Goal: Information Seeking & Learning: Learn about a topic

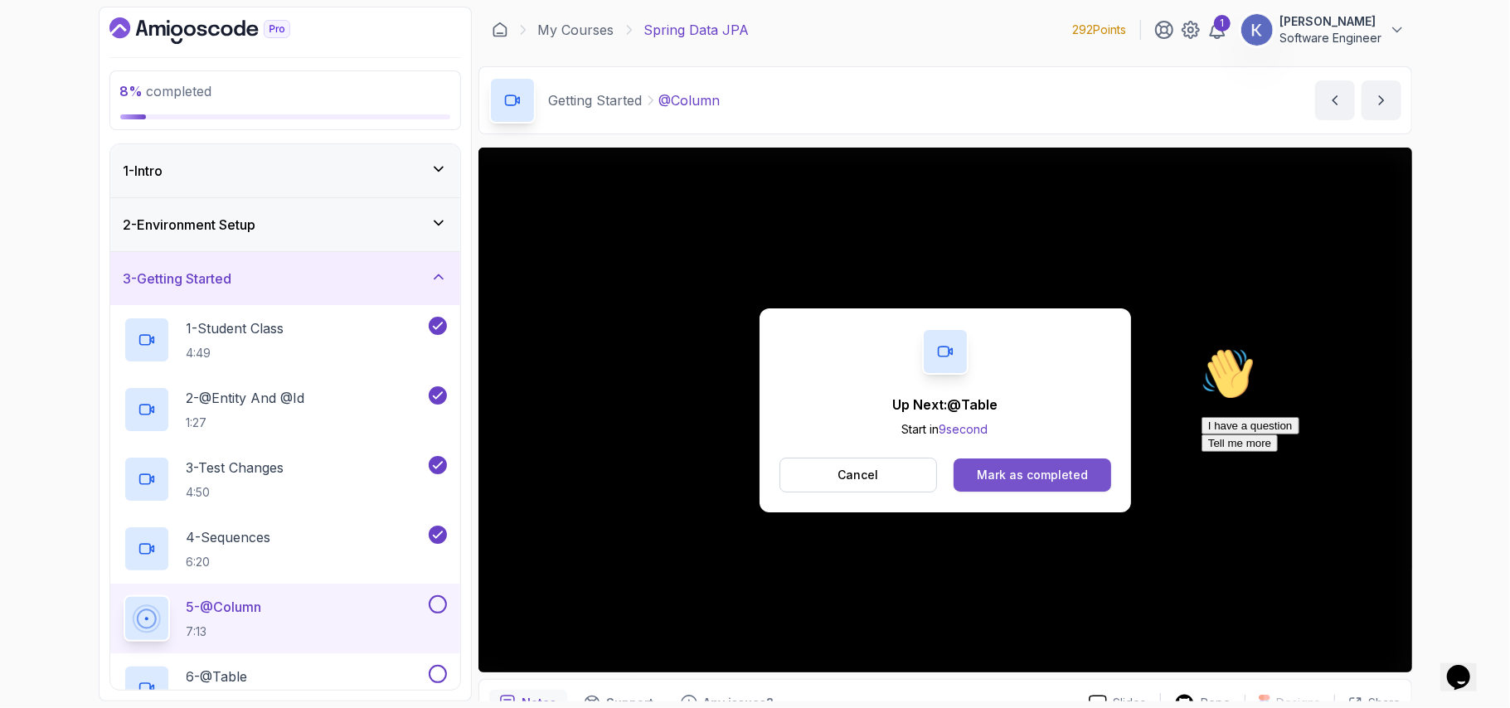
click at [1018, 489] on button "Mark as completed" at bounding box center [1031, 474] width 157 height 33
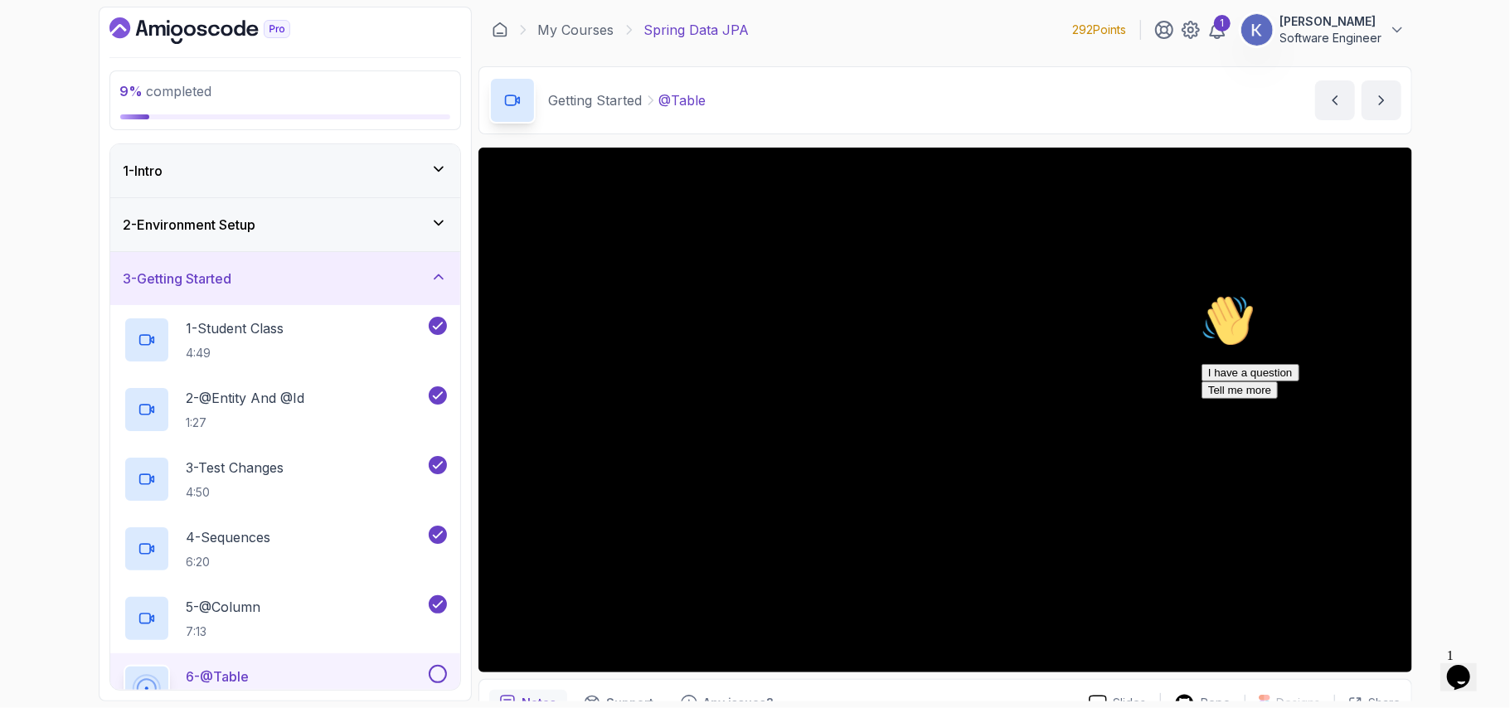
click at [1200, 293] on icon "Chat attention grabber" at bounding box center [1200, 293] width 0 height 0
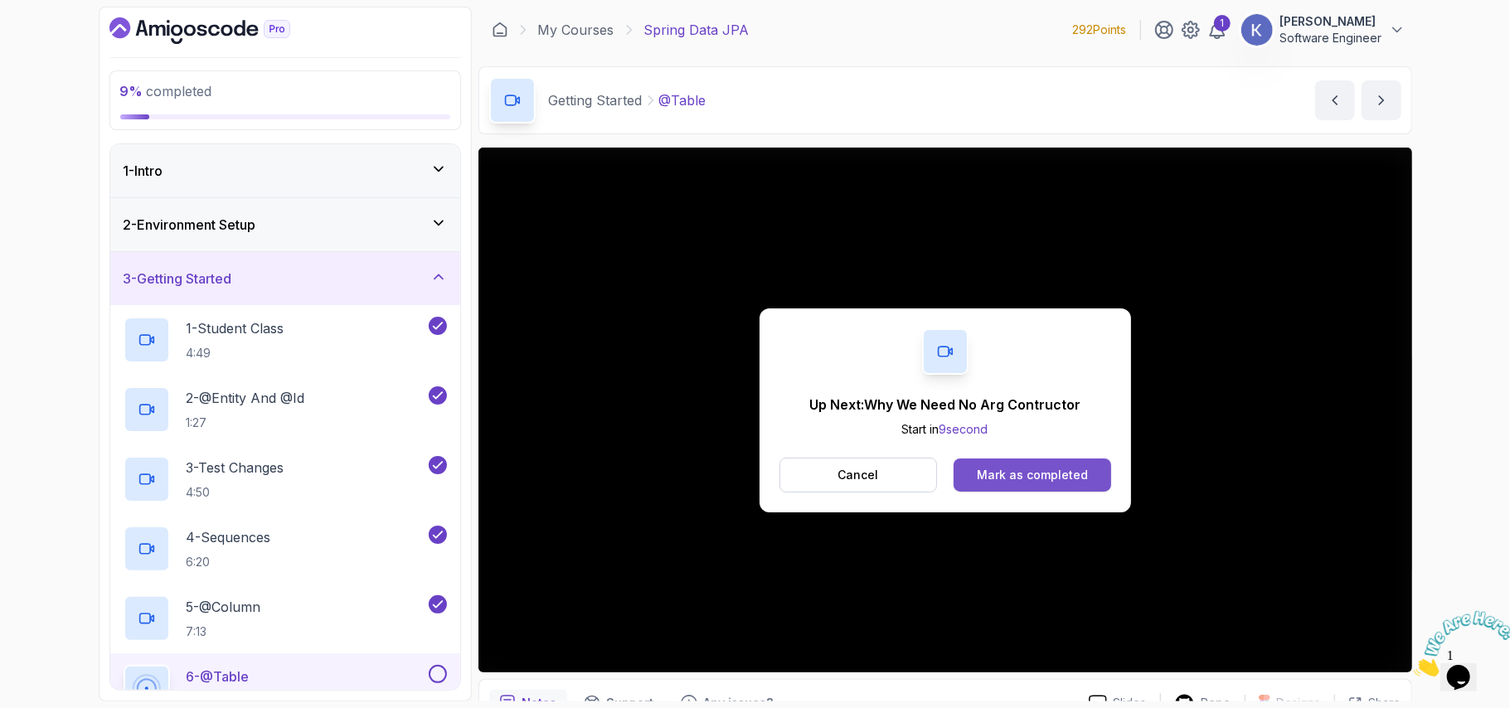
click at [1086, 471] on button "Mark as completed" at bounding box center [1031, 474] width 157 height 33
click at [1082, 475] on div "Mark as completed" at bounding box center [1032, 475] width 111 height 17
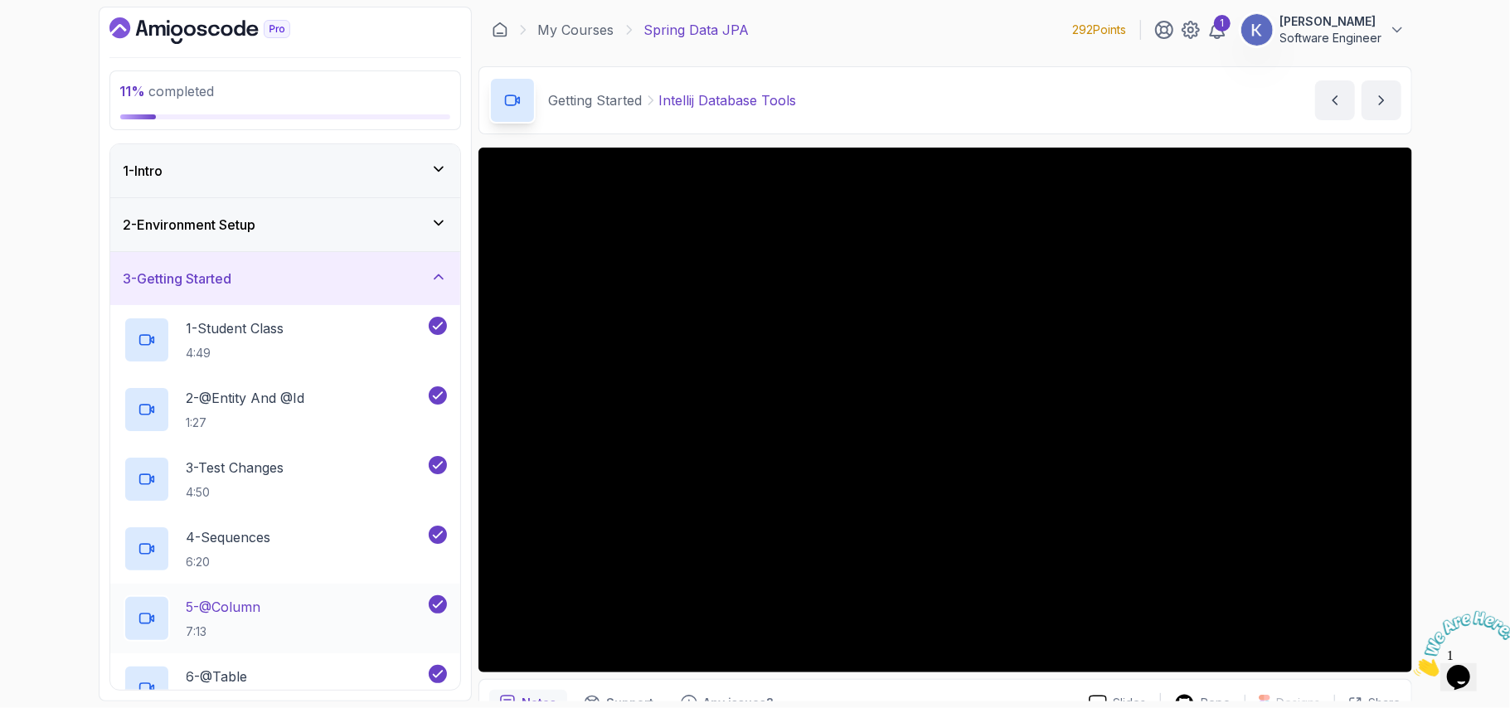
click at [114, 638] on div "5 - @Column 7:13" at bounding box center [285, 619] width 350 height 70
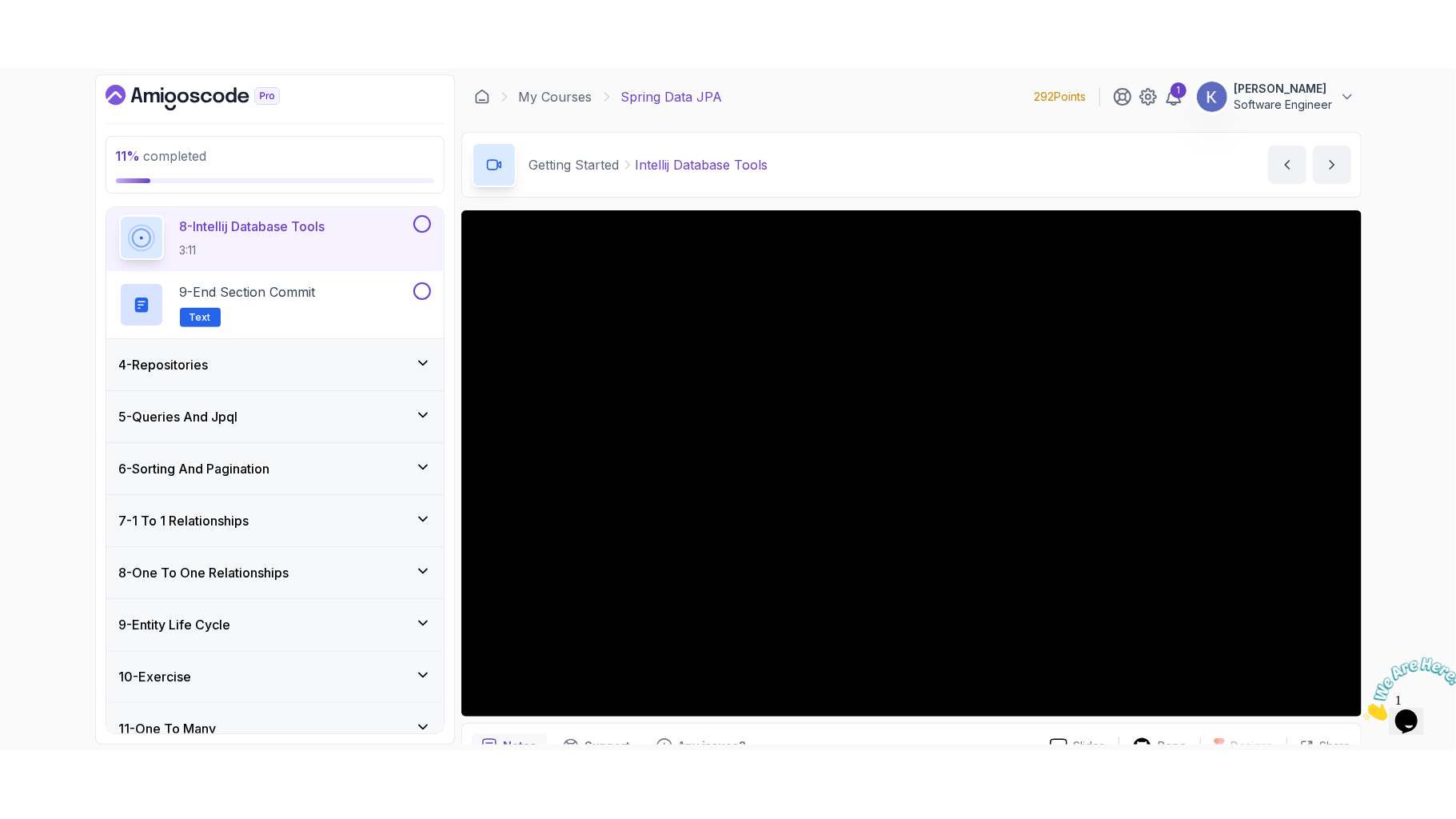
scroll to position [714, 0]
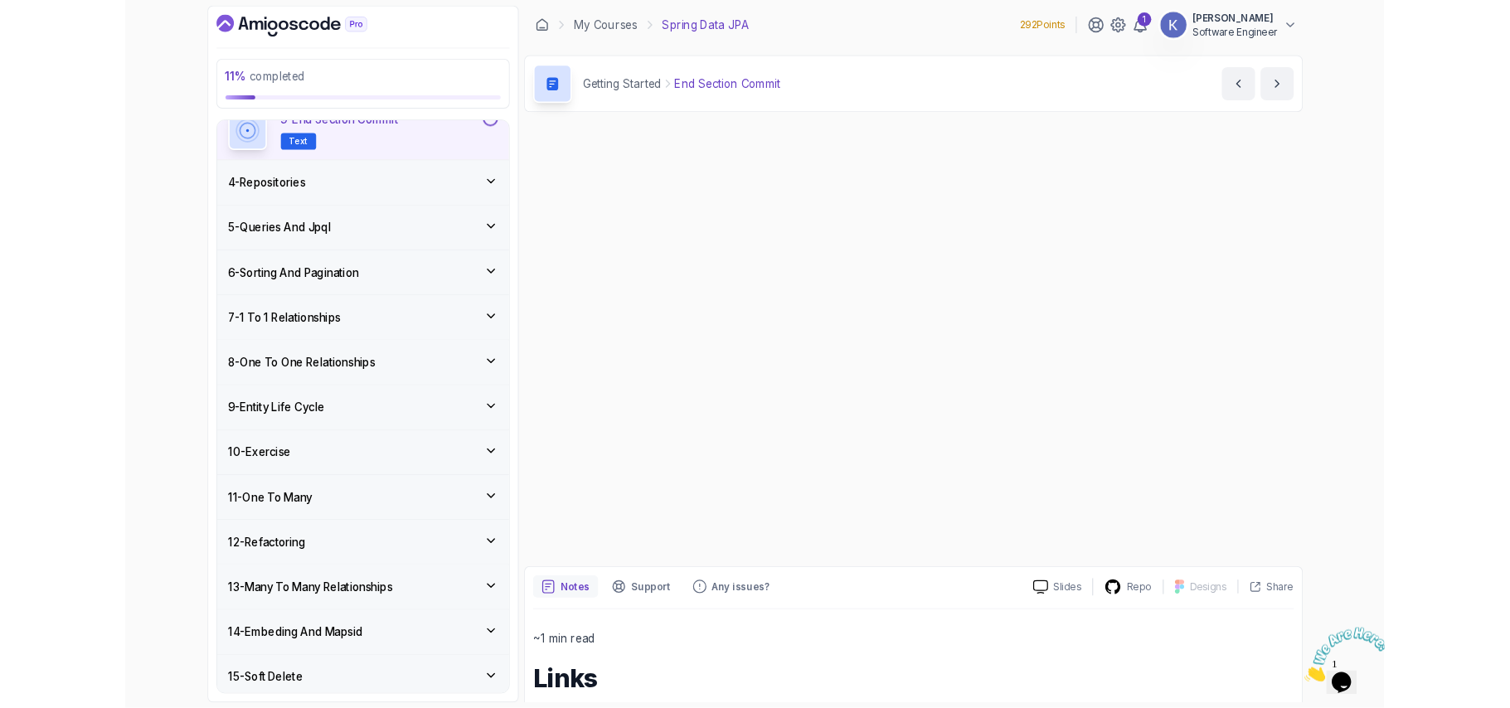
scroll to position [731, 0]
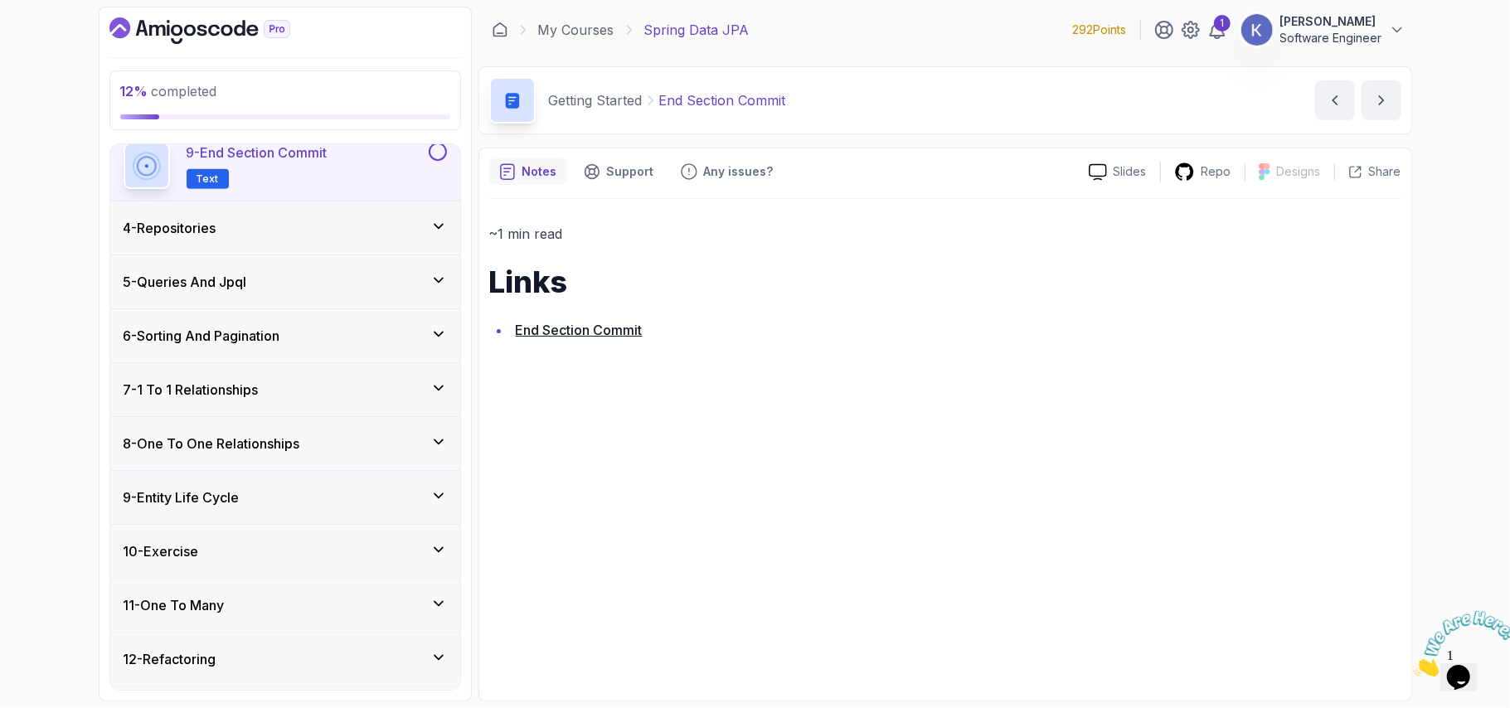
click at [666, 393] on div "~1 min read Links End Section Commit" at bounding box center [945, 445] width 912 height 492
click at [1369, 106] on button "next content" at bounding box center [1381, 100] width 40 height 40
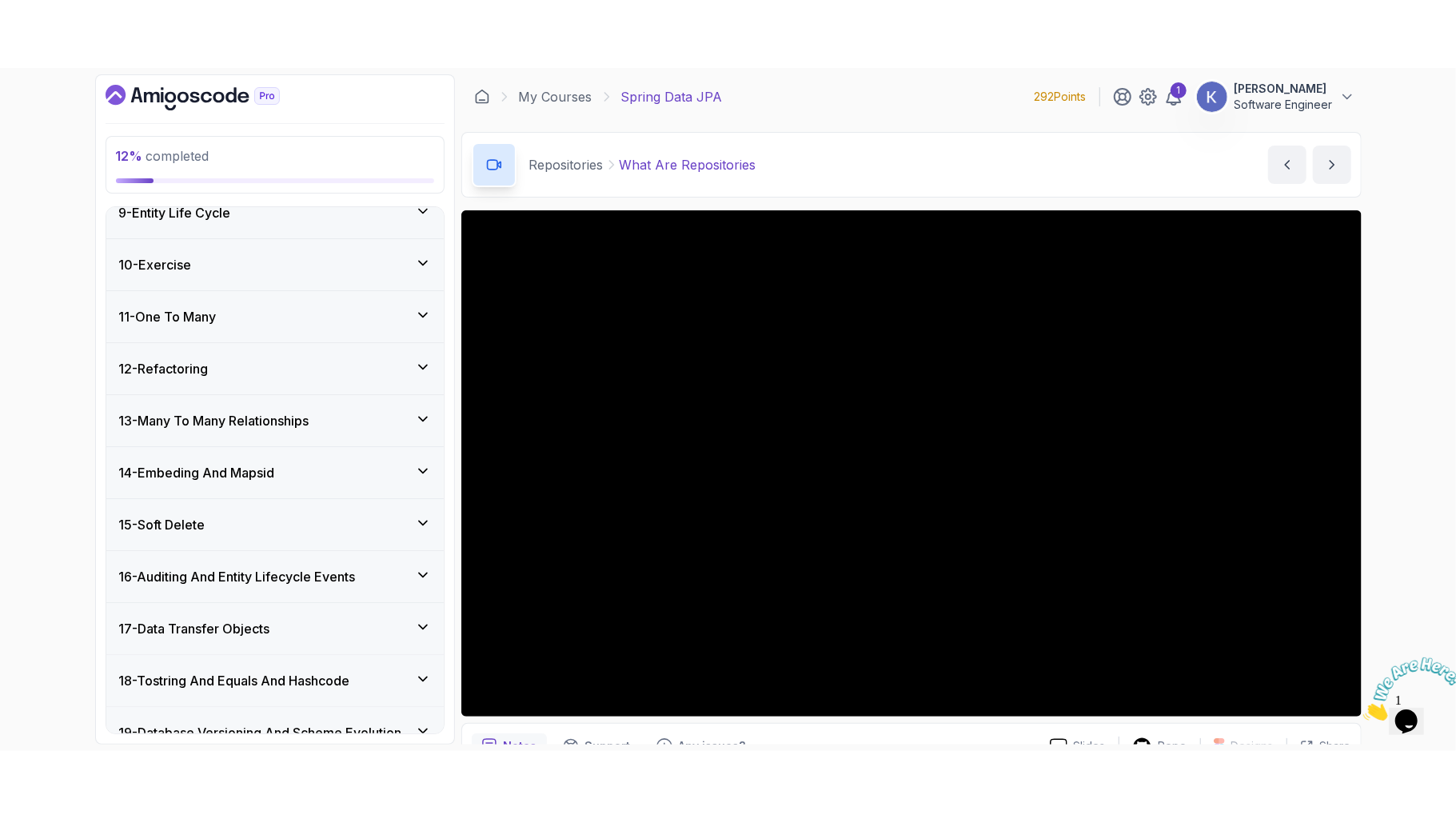
scroll to position [907, 0]
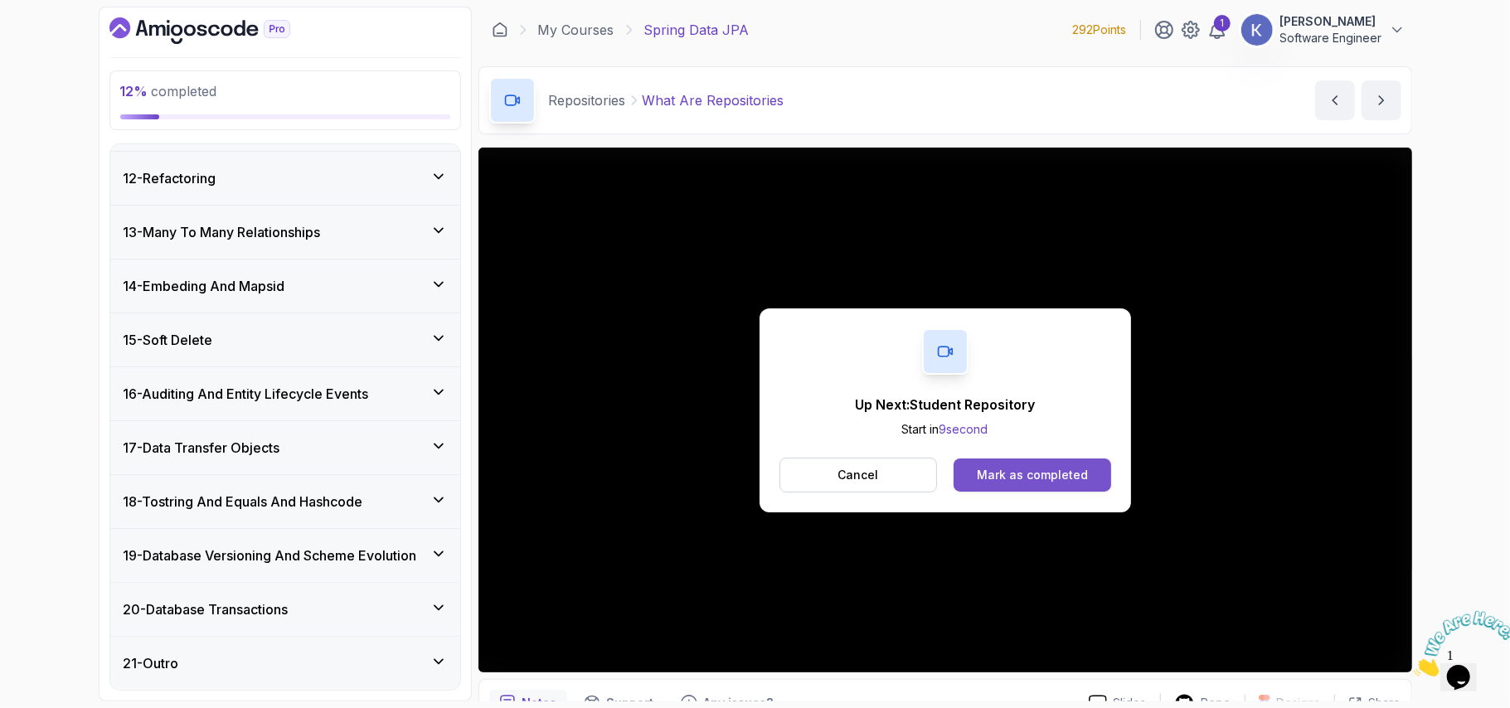
click at [1015, 478] on div "Mark as completed" at bounding box center [1032, 475] width 111 height 17
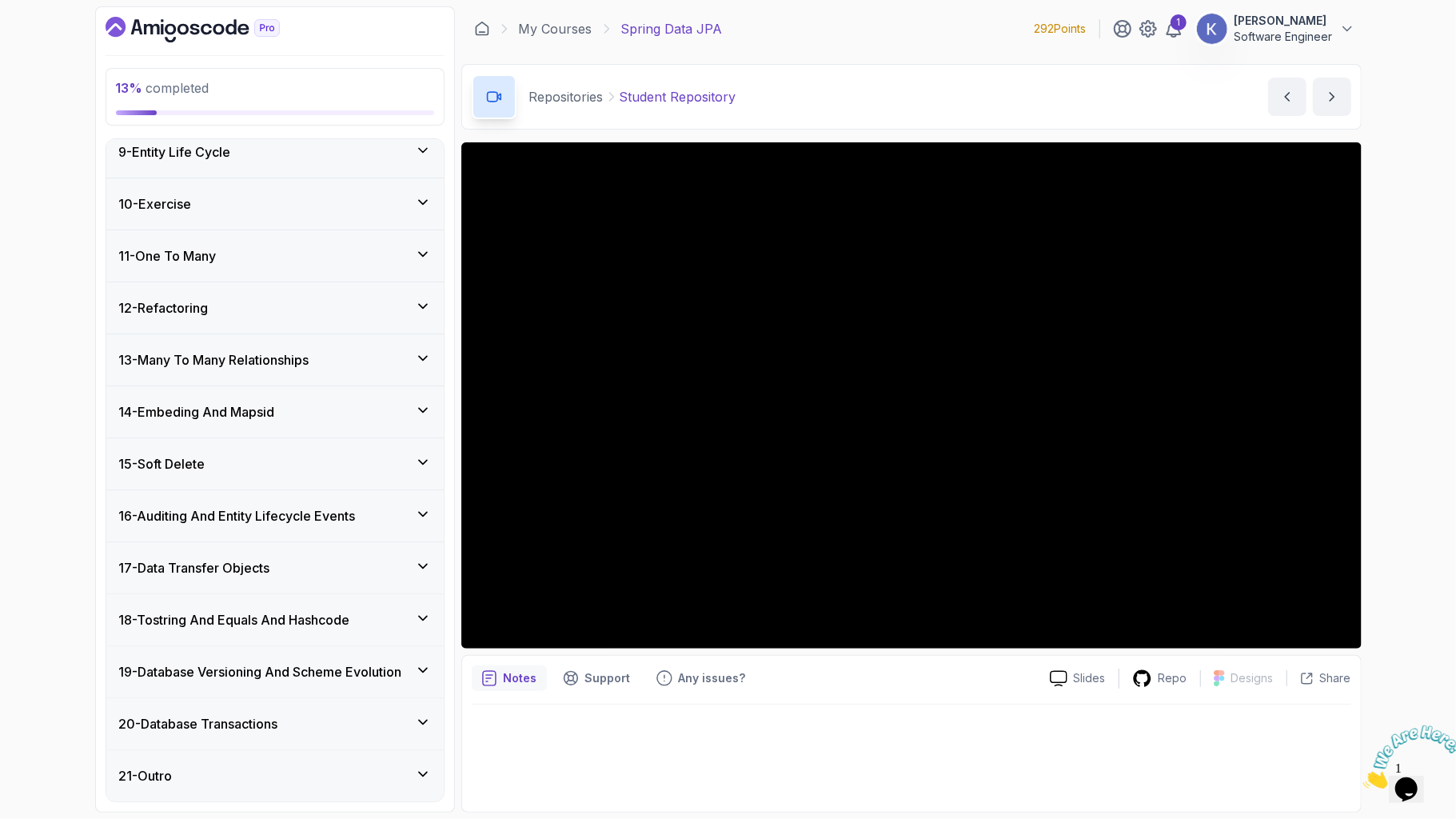
scroll to position [907, 0]
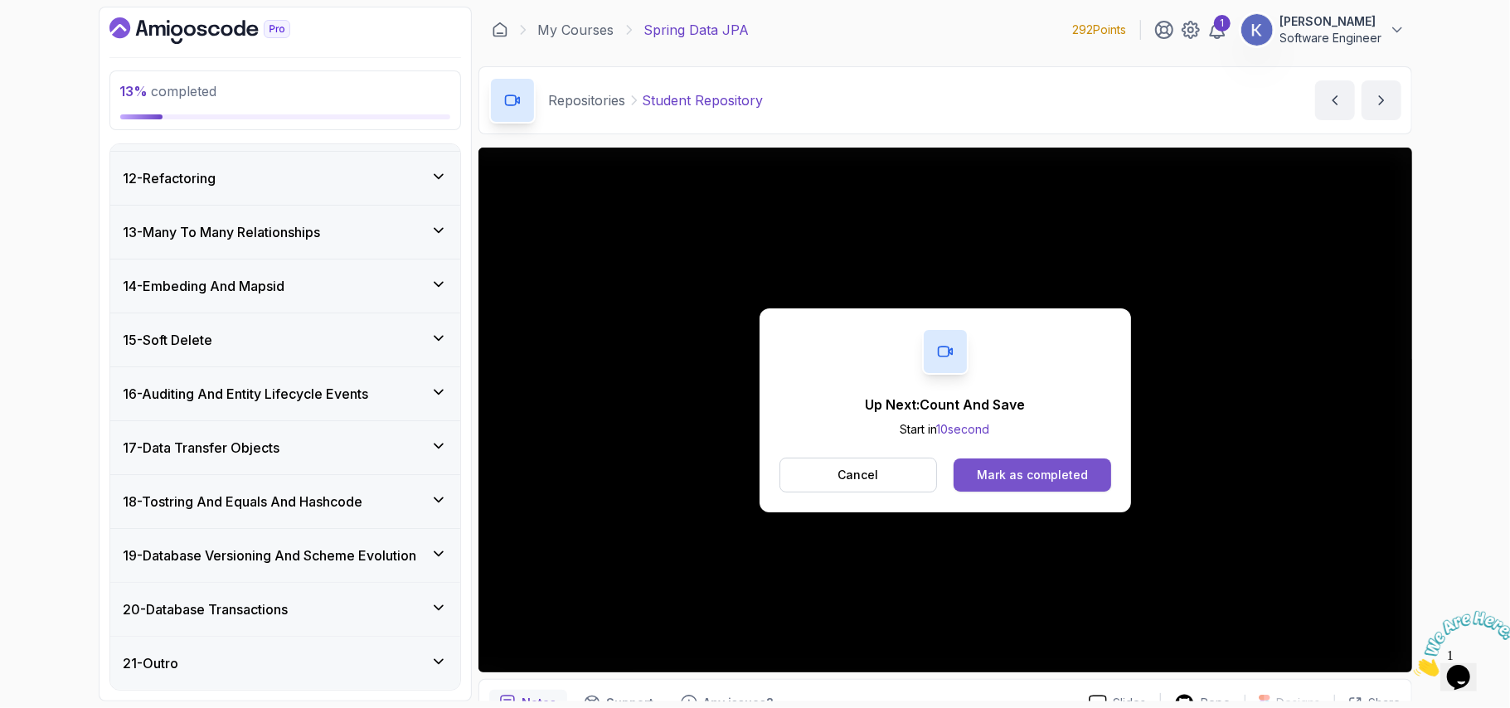
click at [1040, 482] on div "Mark as completed" at bounding box center [1032, 475] width 111 height 17
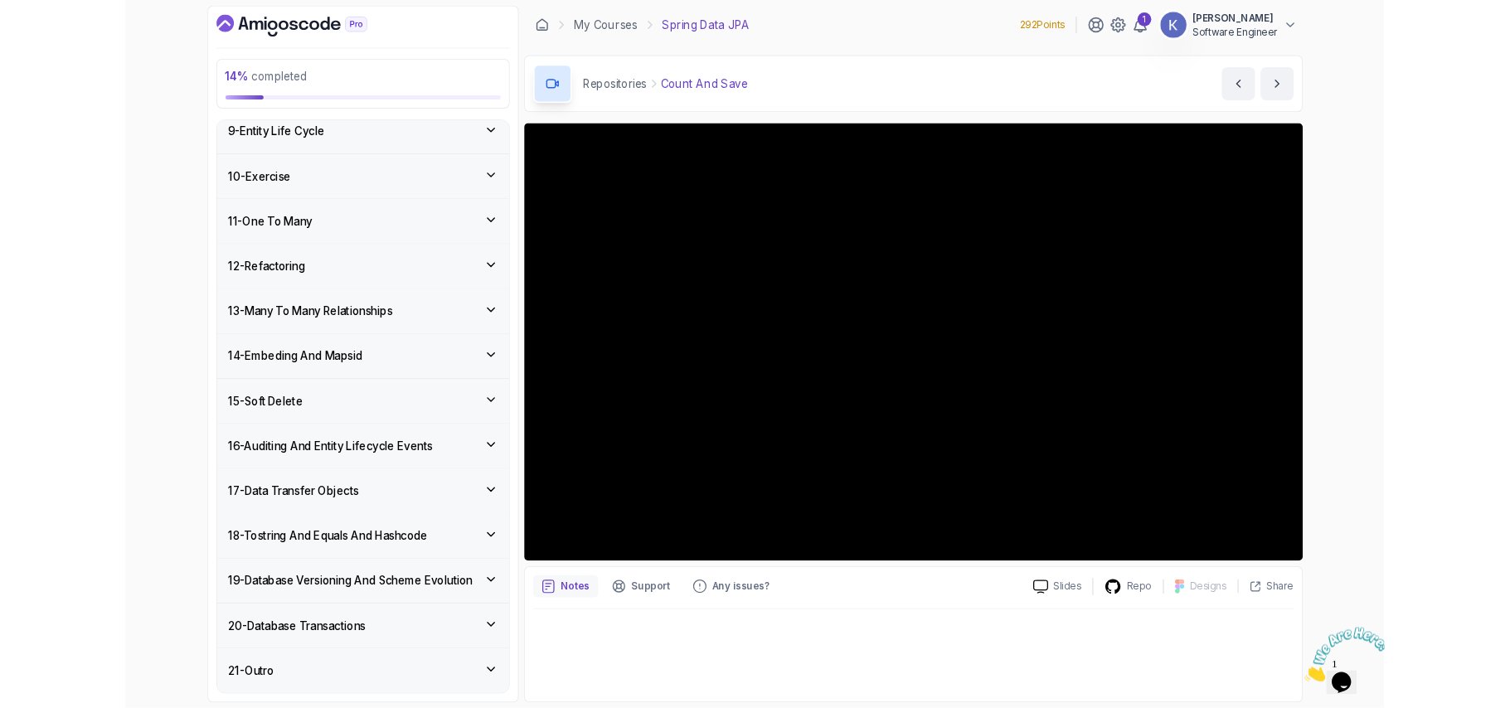
scroll to position [940, 0]
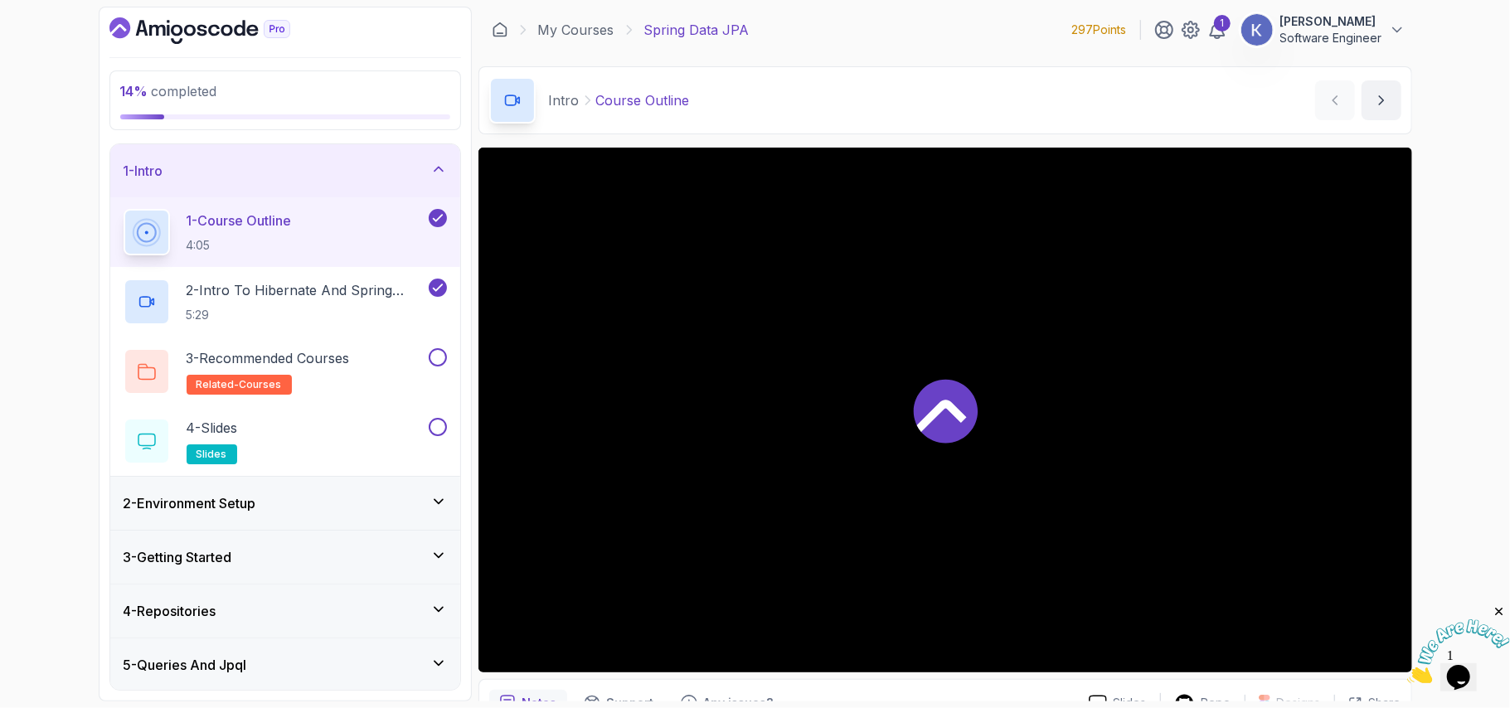
click at [339, 591] on div "4 - Repositories" at bounding box center [285, 610] width 350 height 53
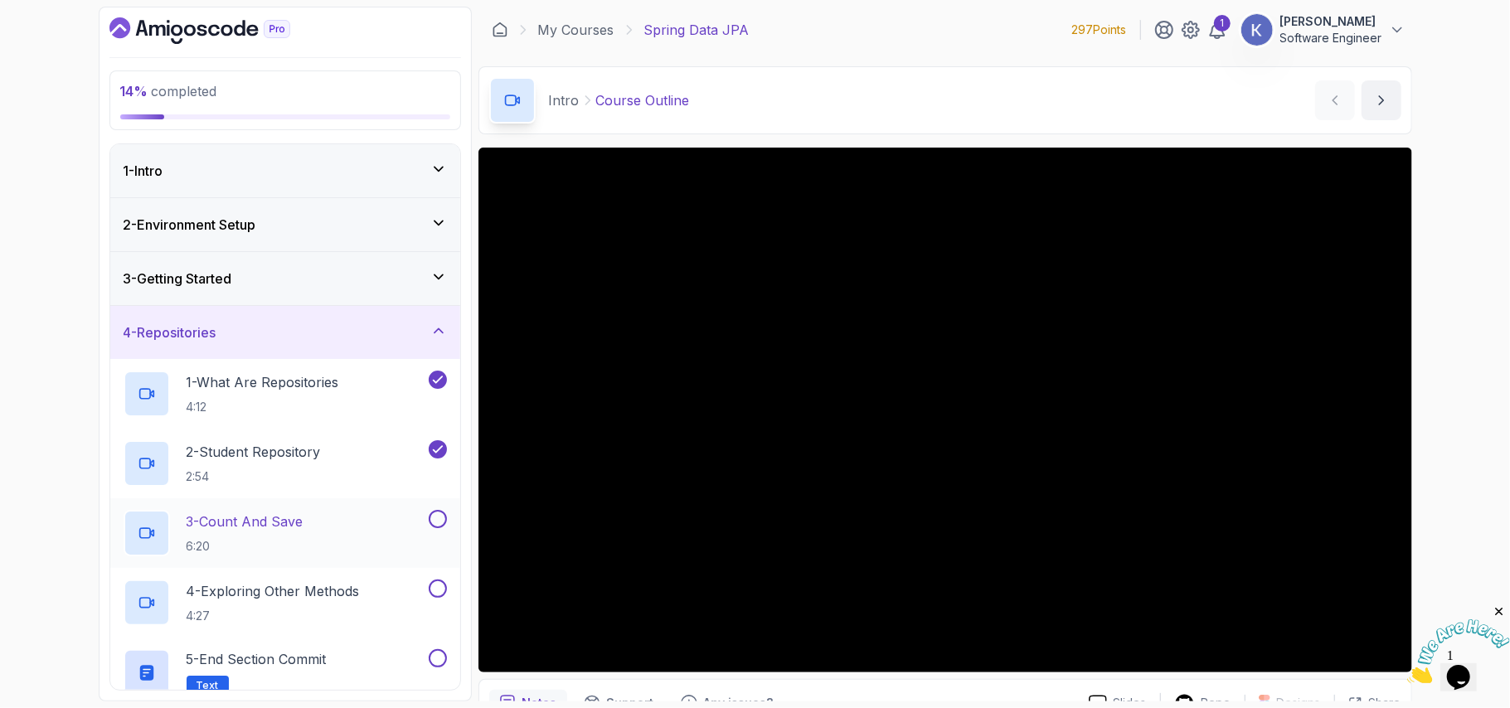
click at [333, 512] on div "3 - Count And Save 6:20" at bounding box center [275, 533] width 302 height 46
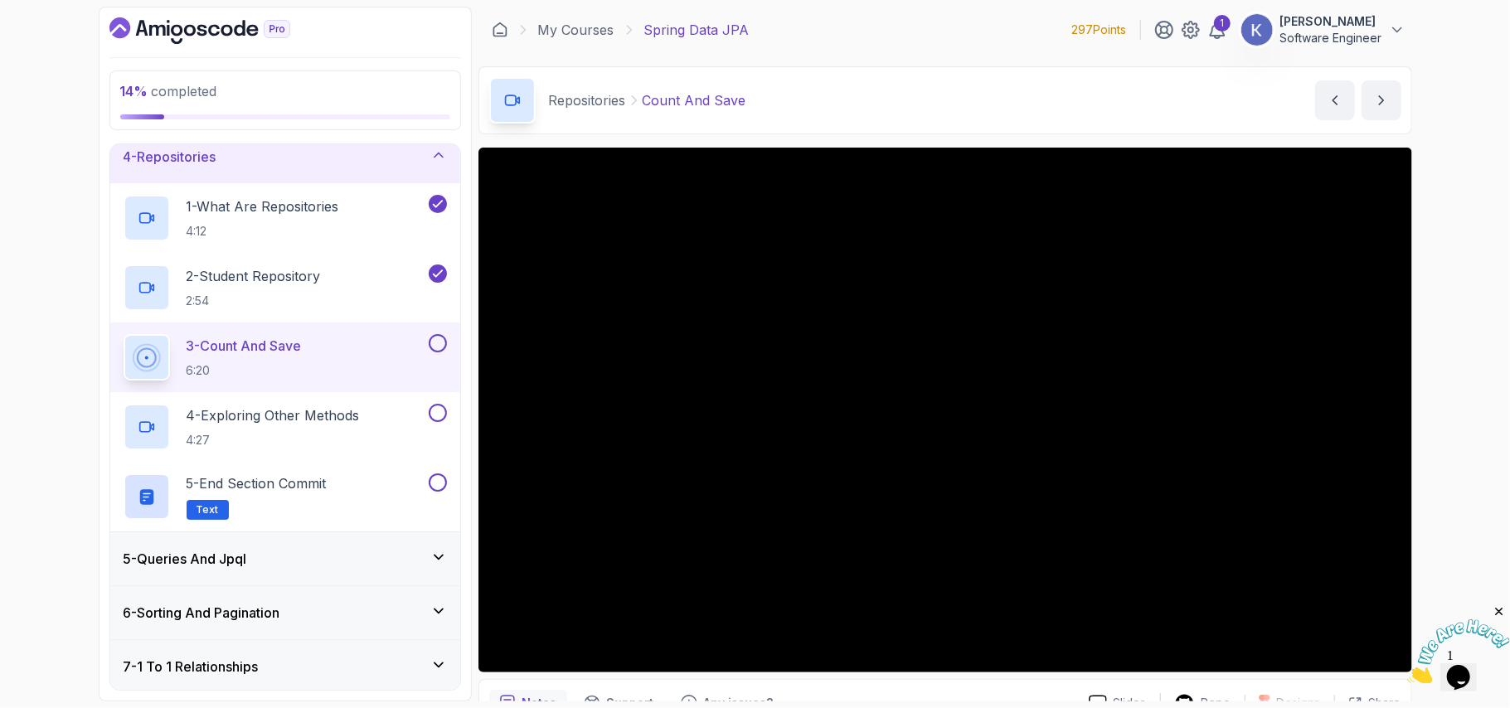
scroll to position [177, 0]
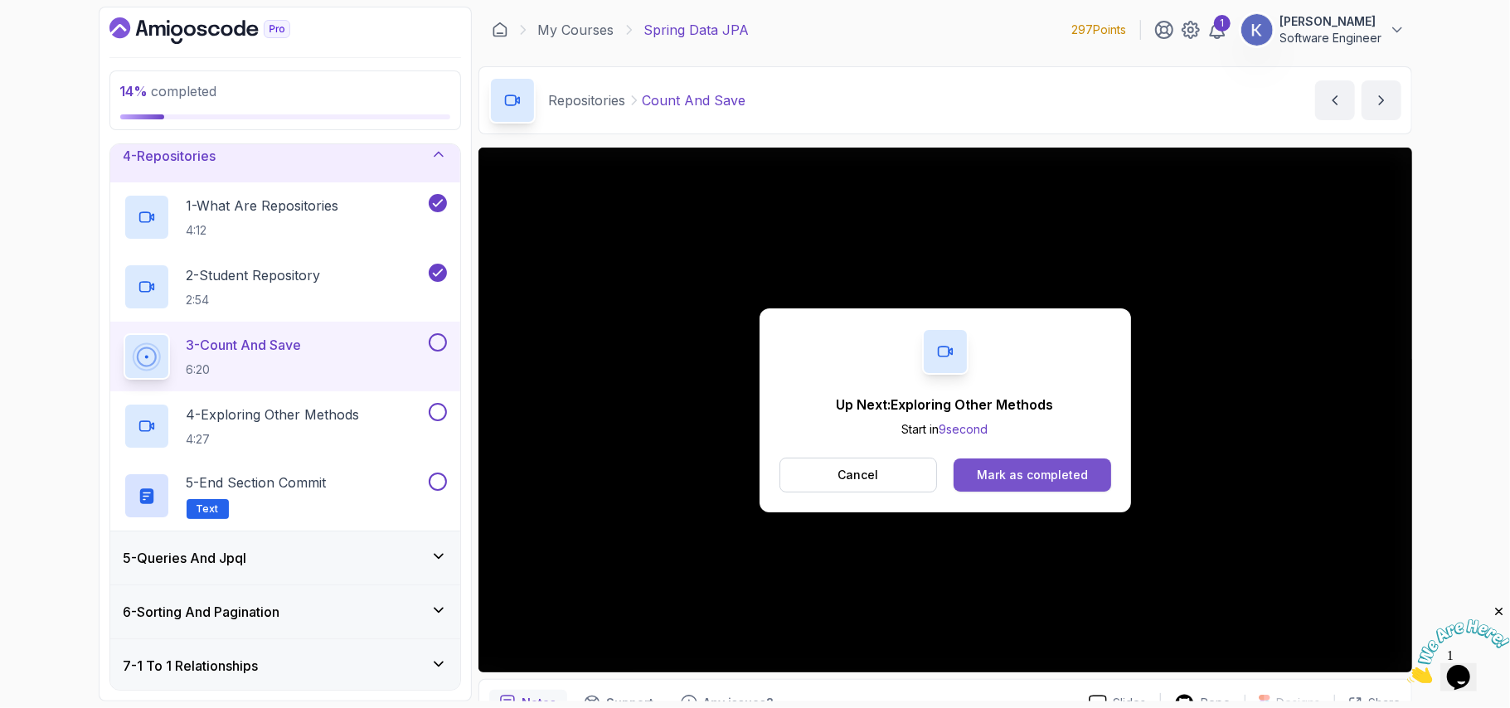
click at [1020, 478] on div "Mark as completed" at bounding box center [1032, 475] width 111 height 17
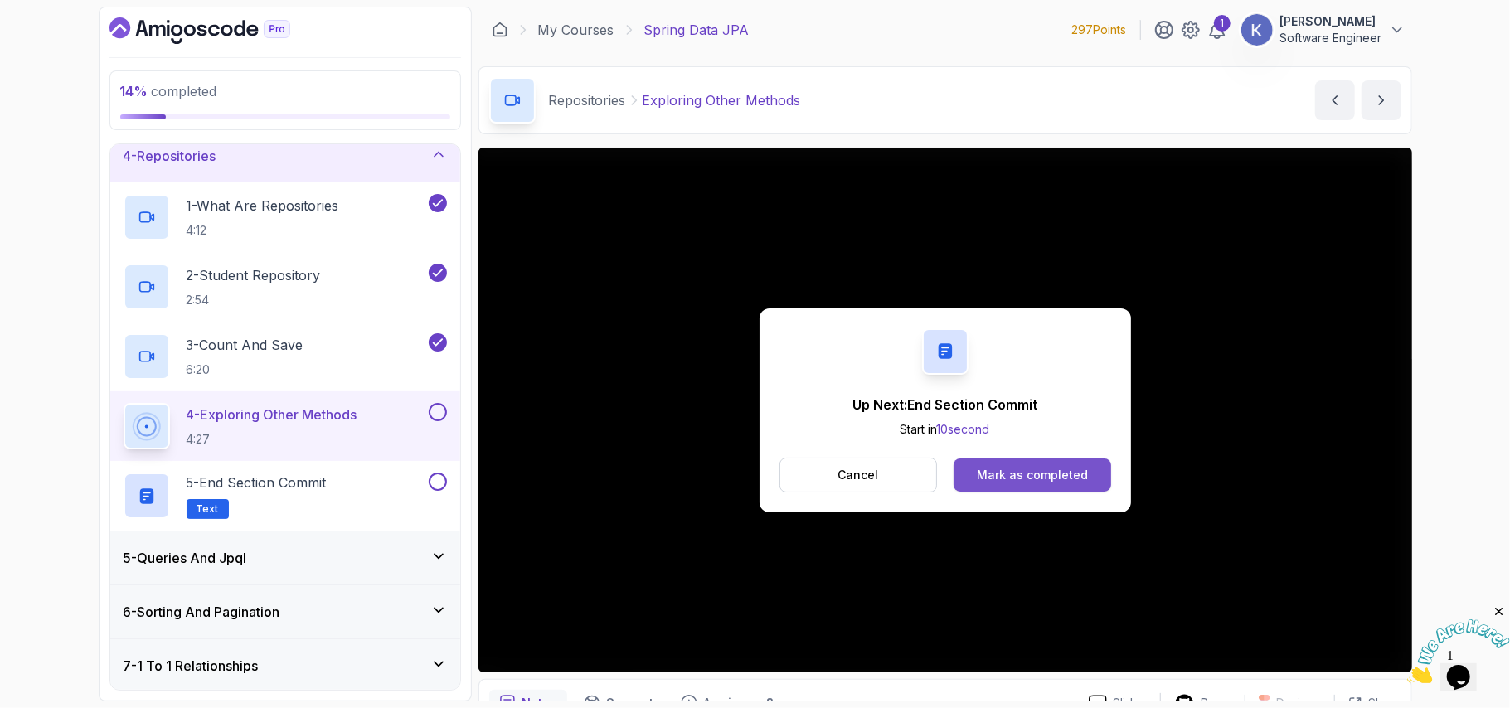
click at [1061, 475] on div "Mark as completed" at bounding box center [1032, 475] width 111 height 17
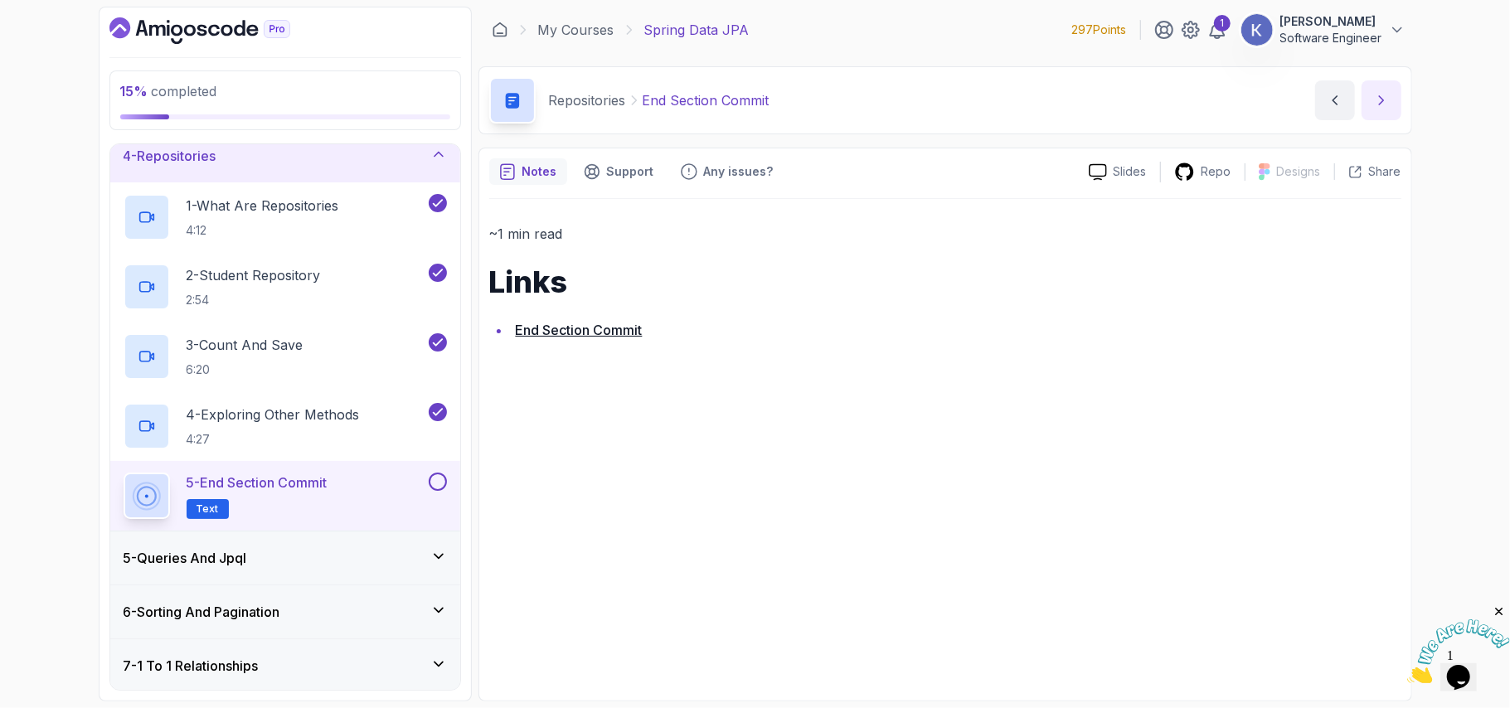
click at [1378, 104] on icon "next content" at bounding box center [1381, 100] width 17 height 17
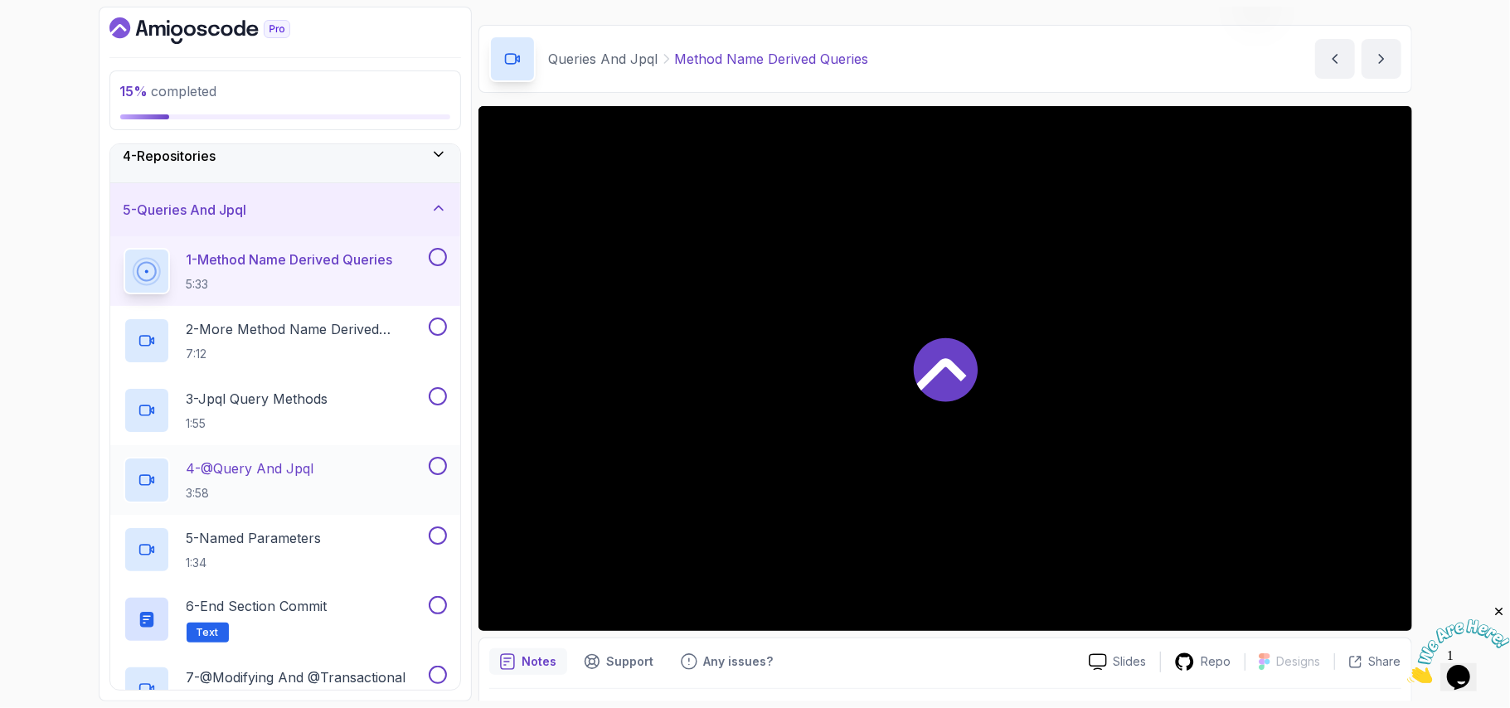
scroll to position [44, 0]
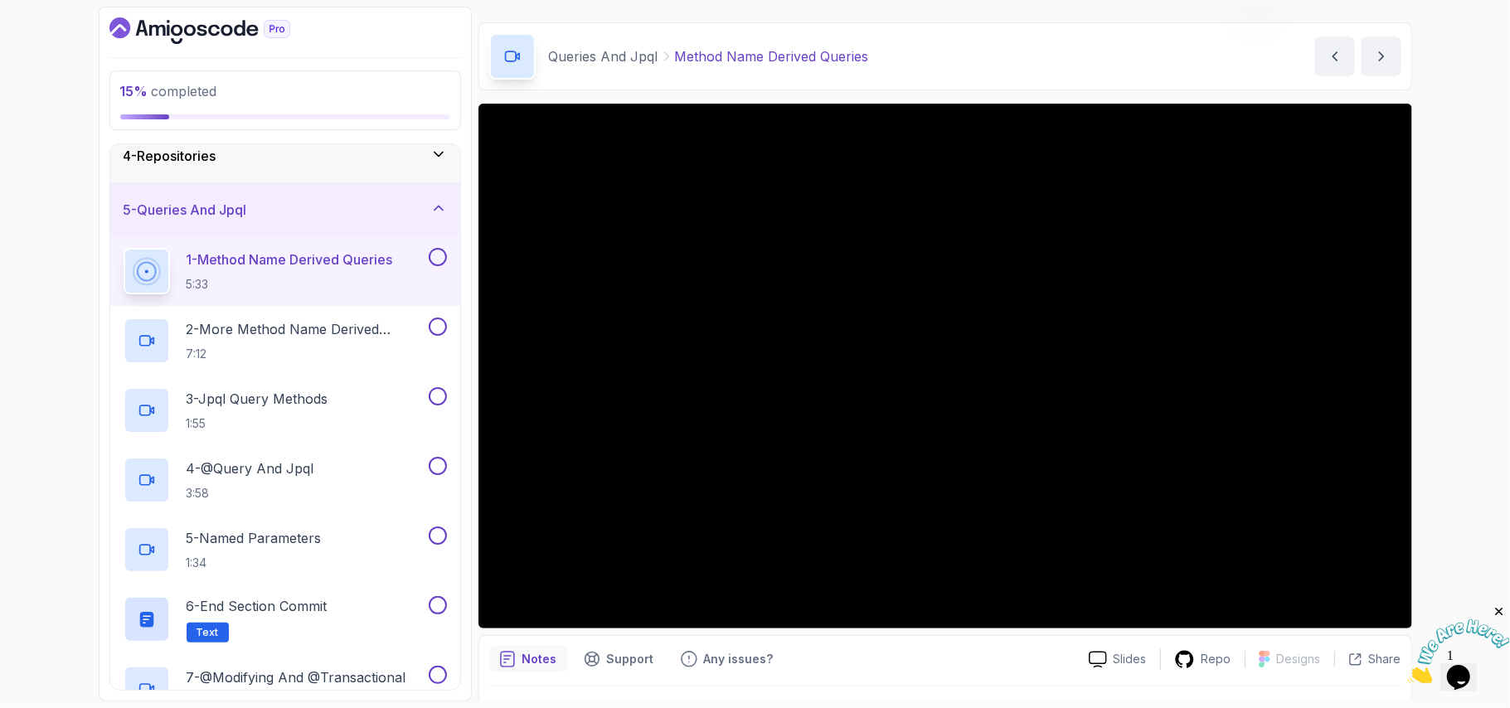
click at [118, 273] on div "1 - Method Name Derived Queries 5:33" at bounding box center [285, 271] width 350 height 70
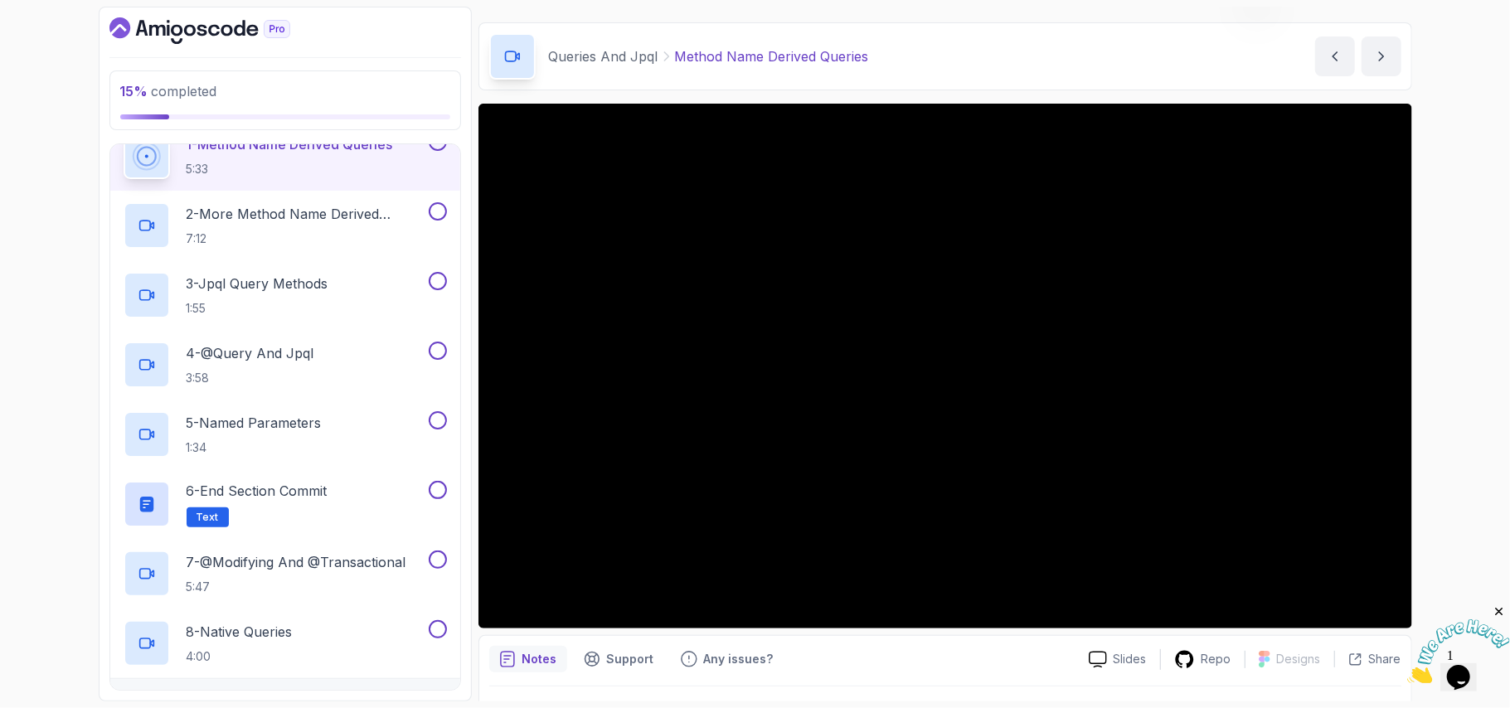
scroll to position [254, 0]
